Goal: Information Seeking & Learning: Learn about a topic

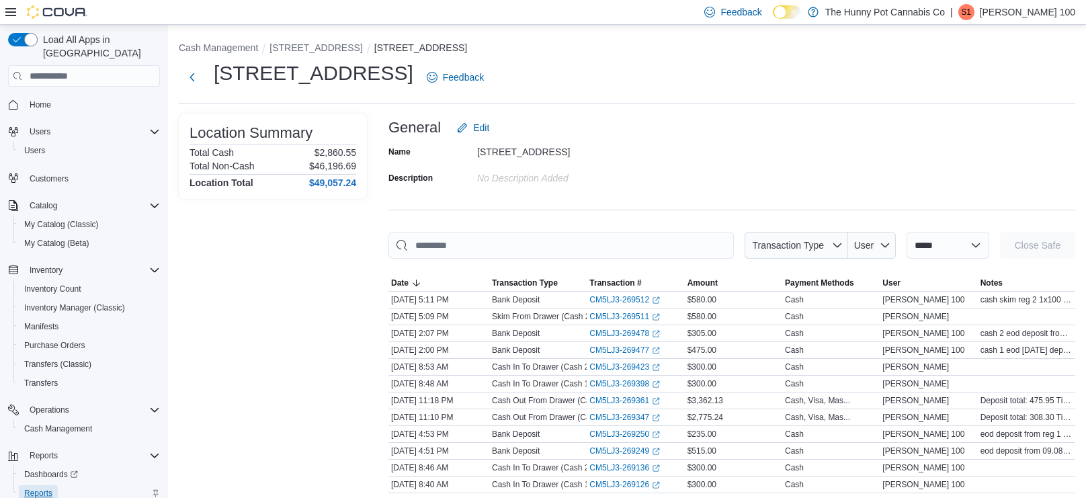
click at [47, 488] on span "Reports" at bounding box center [38, 493] width 28 height 11
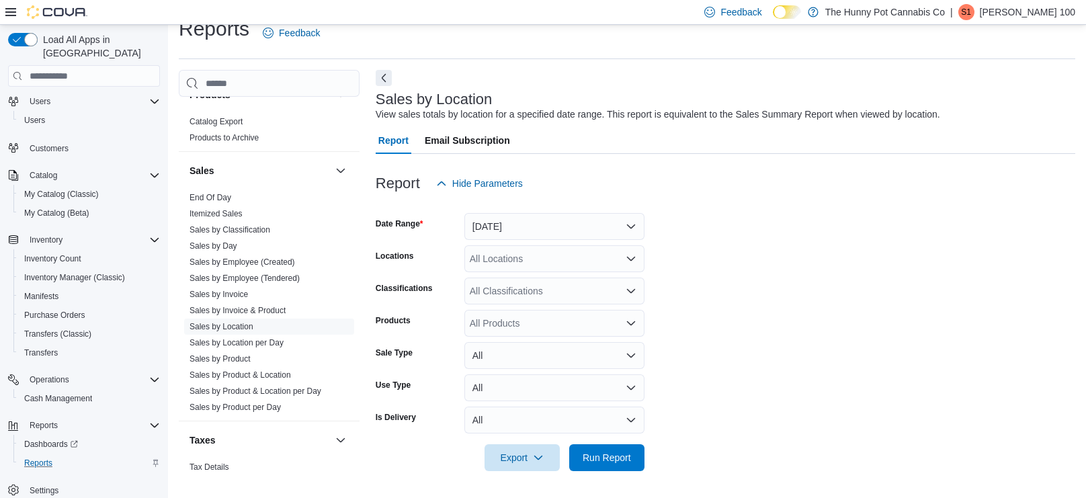
scroll to position [720, 0]
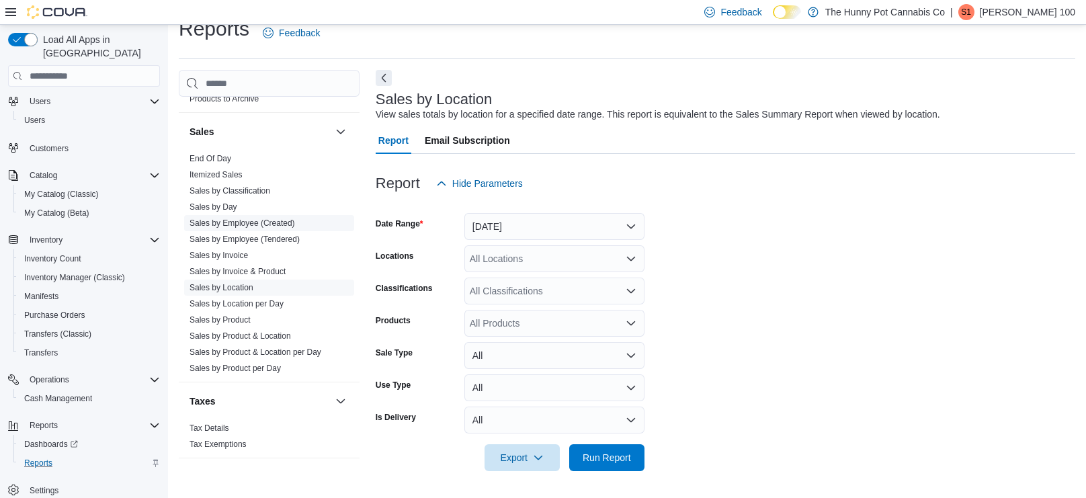
click at [243, 224] on link "Sales by Employee (Created)" at bounding box center [241, 222] width 105 height 9
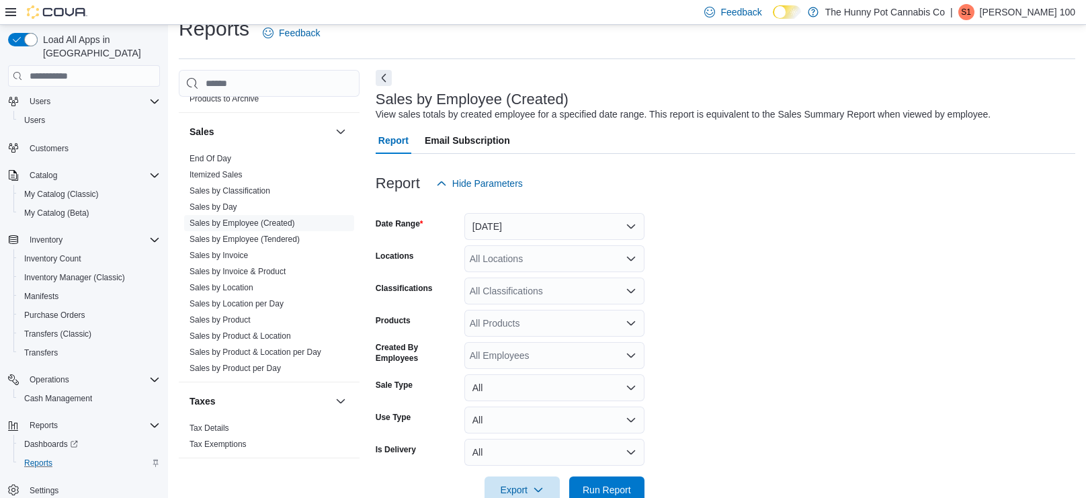
scroll to position [31, 0]
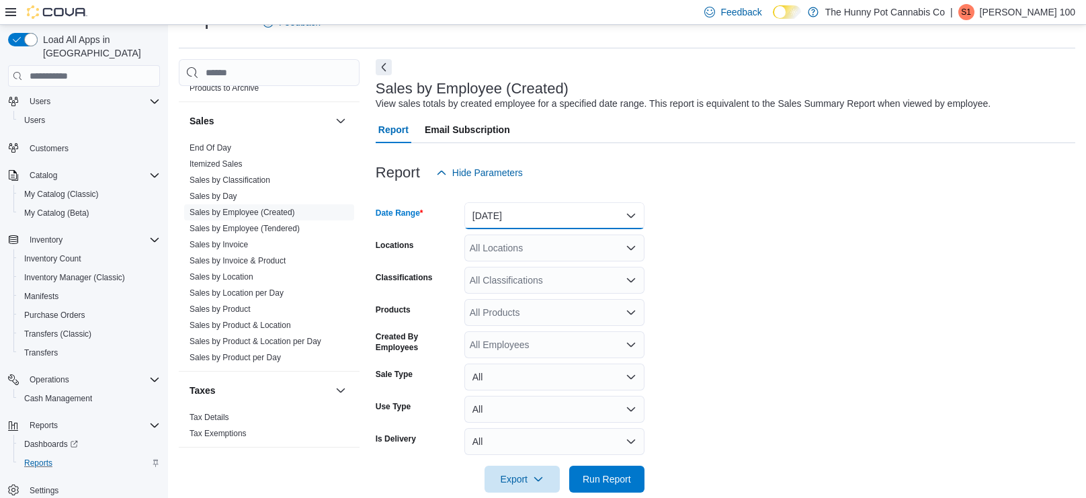
click at [494, 219] on button "[DATE]" at bounding box center [554, 215] width 180 height 27
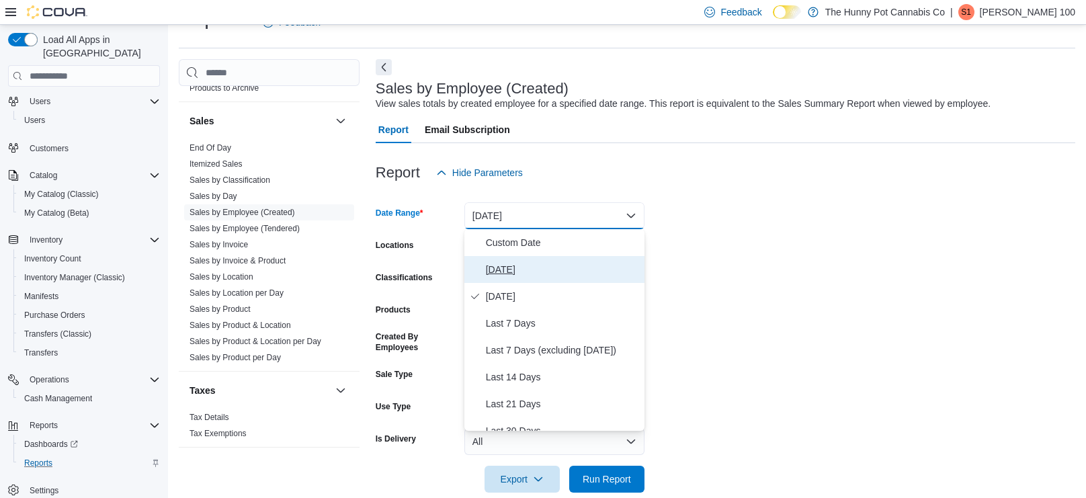
click at [497, 263] on span "[DATE]" at bounding box center [562, 269] width 153 height 16
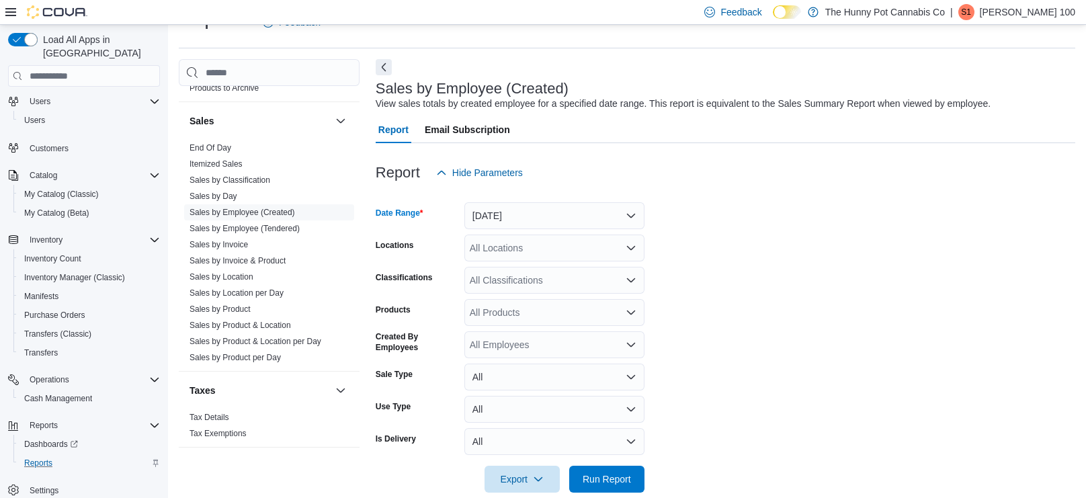
click at [492, 245] on div "All Locations" at bounding box center [554, 247] width 180 height 27
type input "***"
click at [505, 267] on span "[STREET_ADDRESS]" at bounding box center [539, 270] width 93 height 13
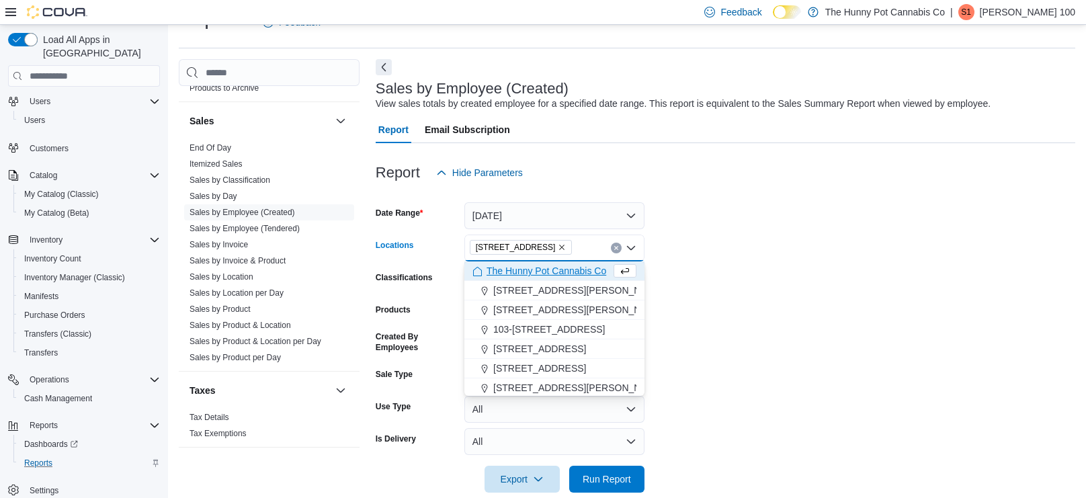
click at [737, 329] on form "Date Range [DATE] Locations [STREET_ADDRESS] Selected. [STREET_ADDRESS] Press B…" at bounding box center [725, 339] width 699 height 306
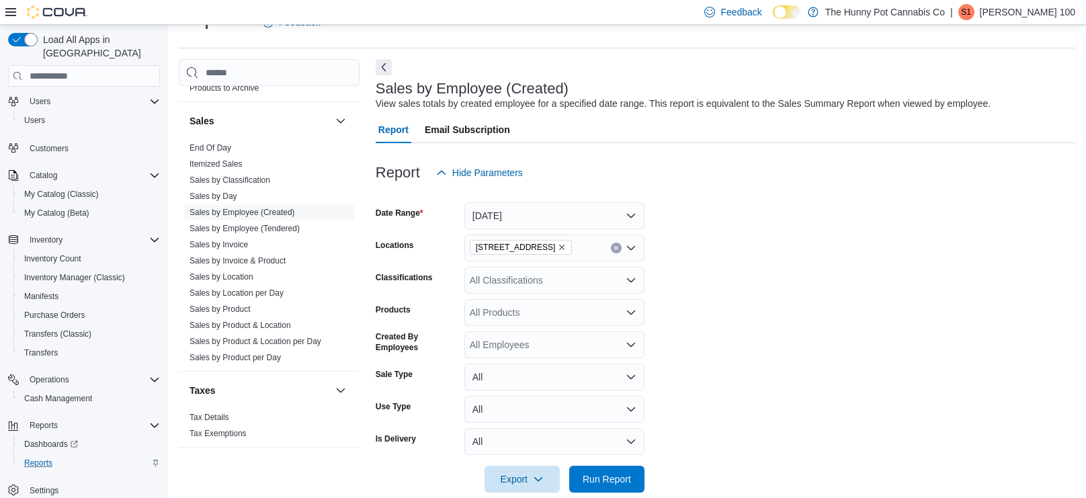
scroll to position [52, 0]
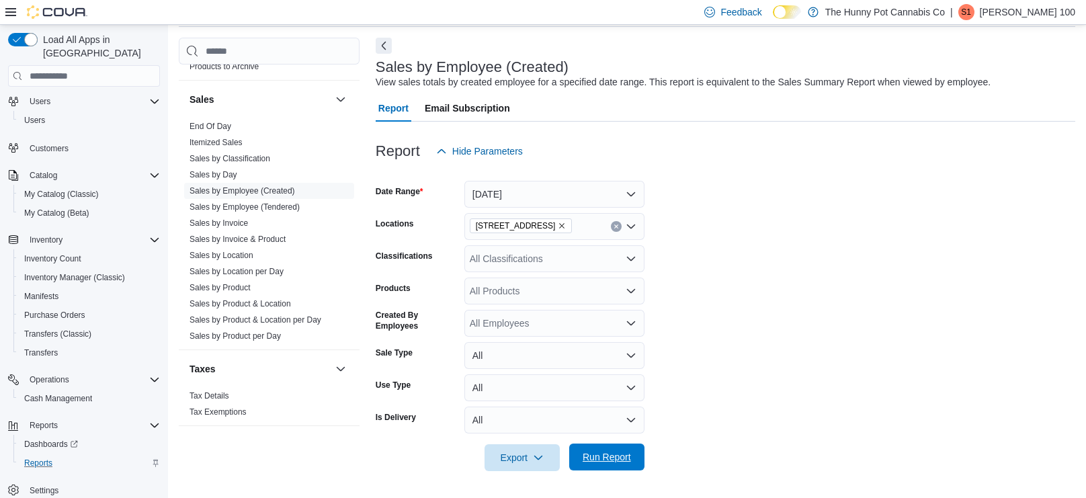
click at [627, 454] on span "Run Report" at bounding box center [606, 456] width 48 height 13
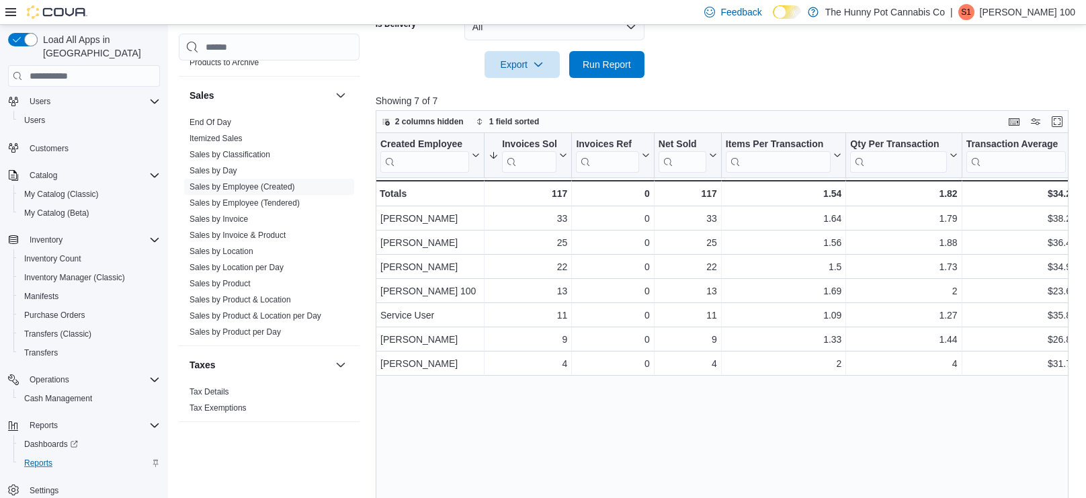
scroll to position [443, 0]
